Goal: Task Accomplishment & Management: Manage account settings

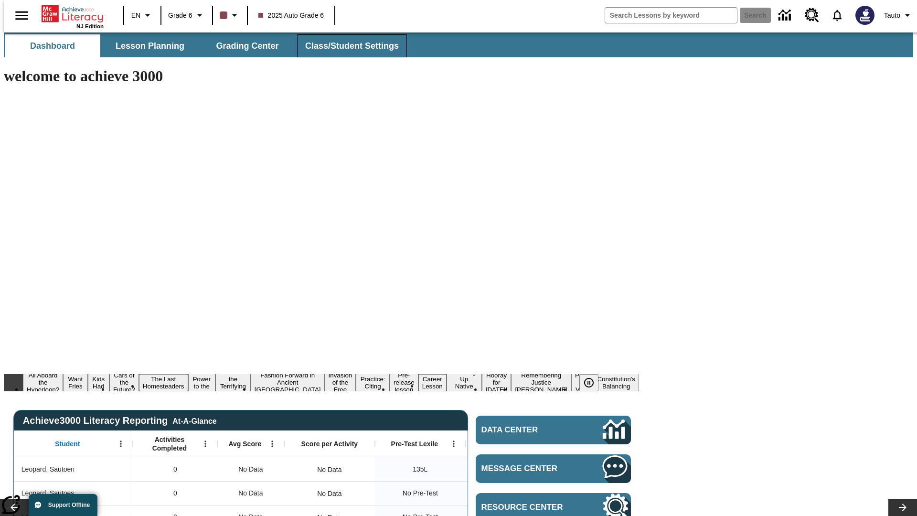
click at [347, 46] on span "Class/Student Settings" at bounding box center [352, 46] width 94 height 11
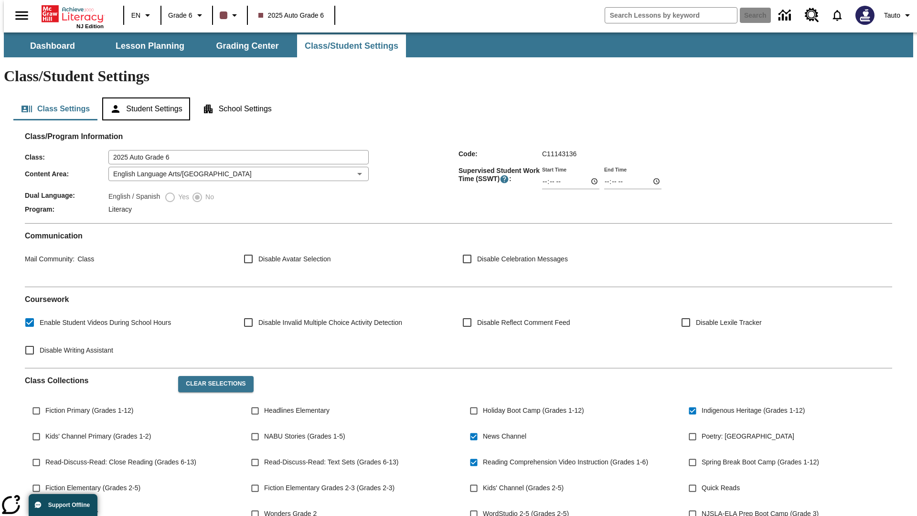
click at [144, 97] on button "Student Settings" at bounding box center [145, 108] width 87 height 23
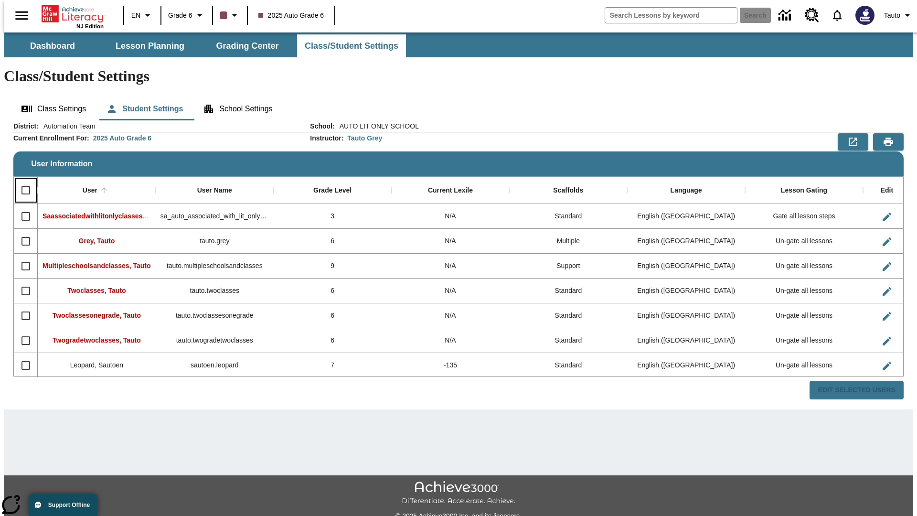
click at [22, 180] on input "Select all rows" at bounding box center [26, 190] width 20 height 20
checkbox input "true"
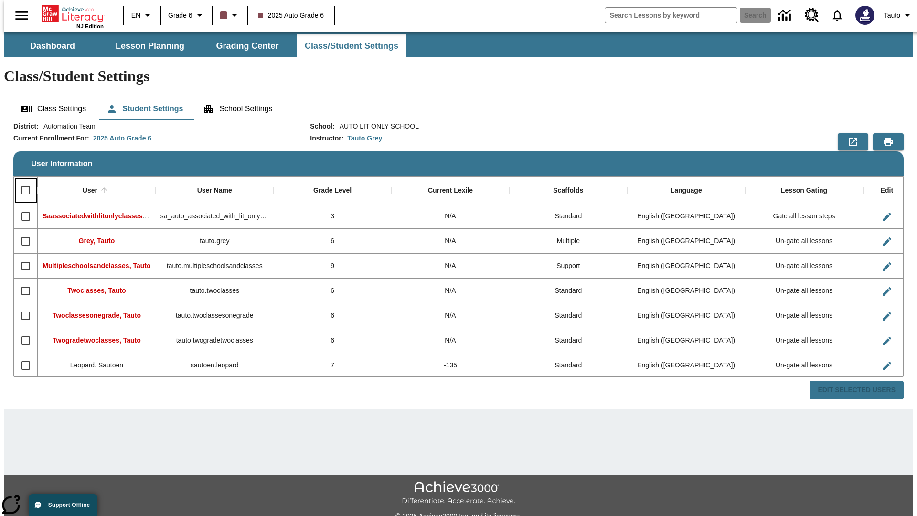
checkbox input "true"
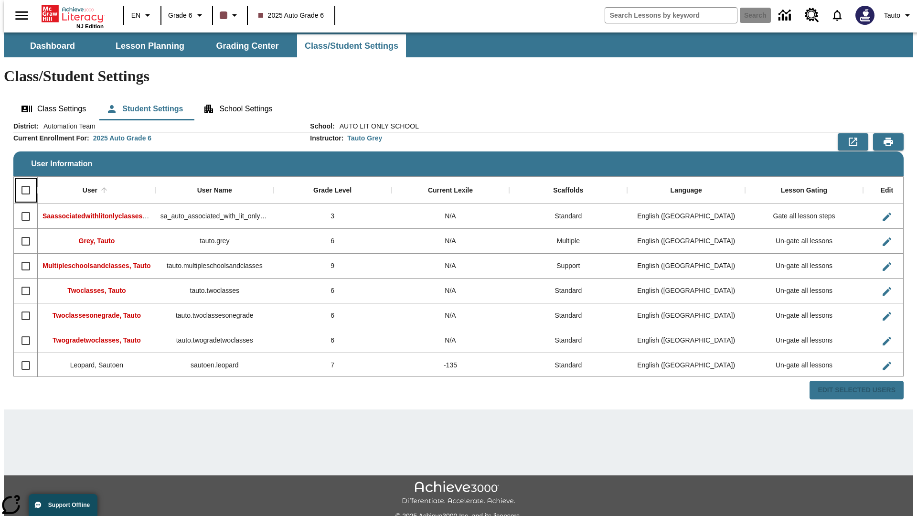
checkbox input "true"
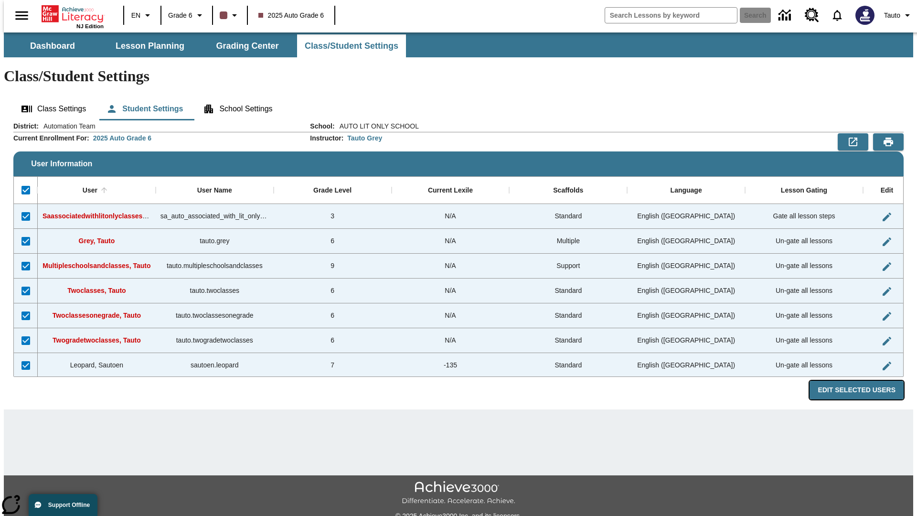
click at [864, 381] on button "Edit Selected Users" at bounding box center [857, 390] width 94 height 19
